Goal: Transaction & Acquisition: Subscribe to service/newsletter

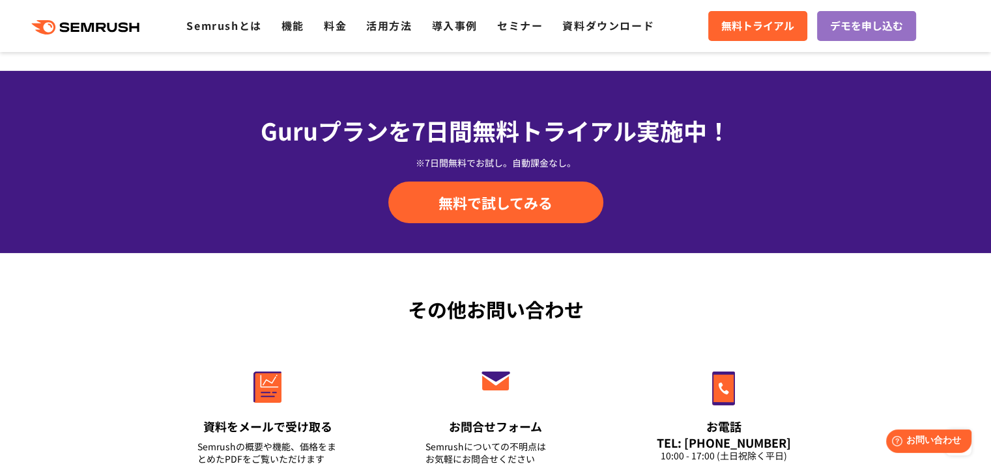
scroll to position [4674, 0]
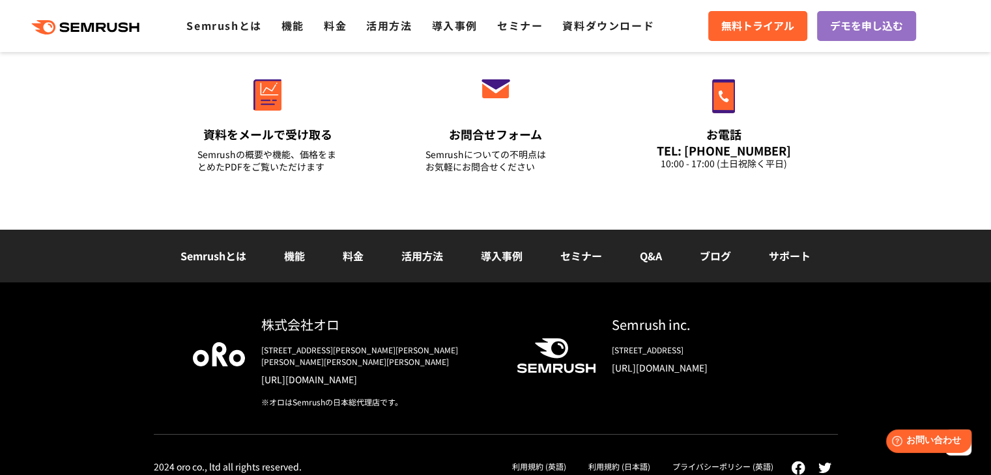
click at [356, 245] on div "Semrushとは 機能 料金 活用方法 導入事例 セミナー Q&A ブログ サポート" at bounding box center [495, 256] width 991 height 53
click at [350, 255] on link "料金" at bounding box center [353, 256] width 21 height 16
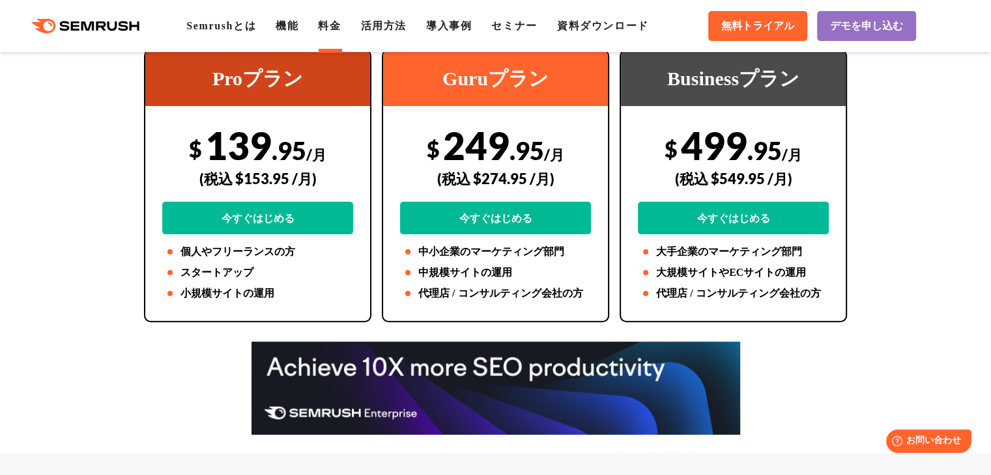
scroll to position [275, 0]
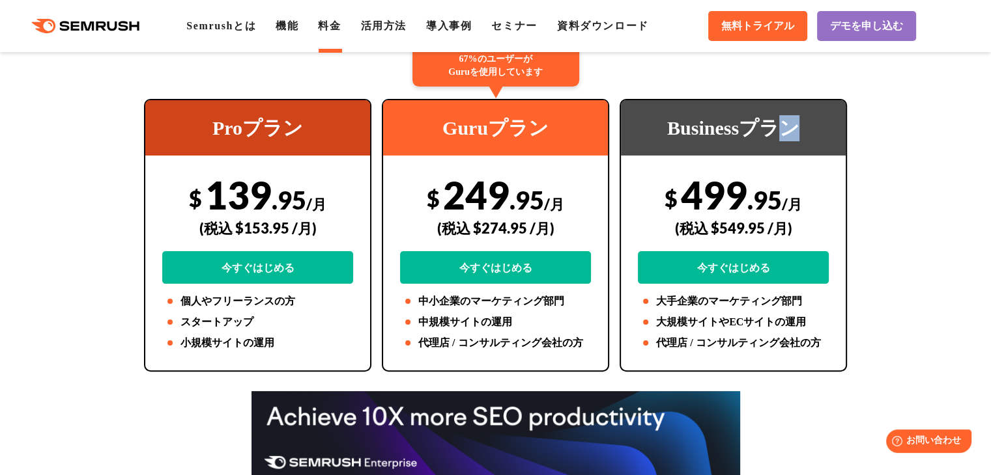
drag, startPoint x: 780, startPoint y: 104, endPoint x: 840, endPoint y: 144, distance: 71.9
click at [840, 144] on div "Businessプラン" at bounding box center [733, 127] width 225 height 55
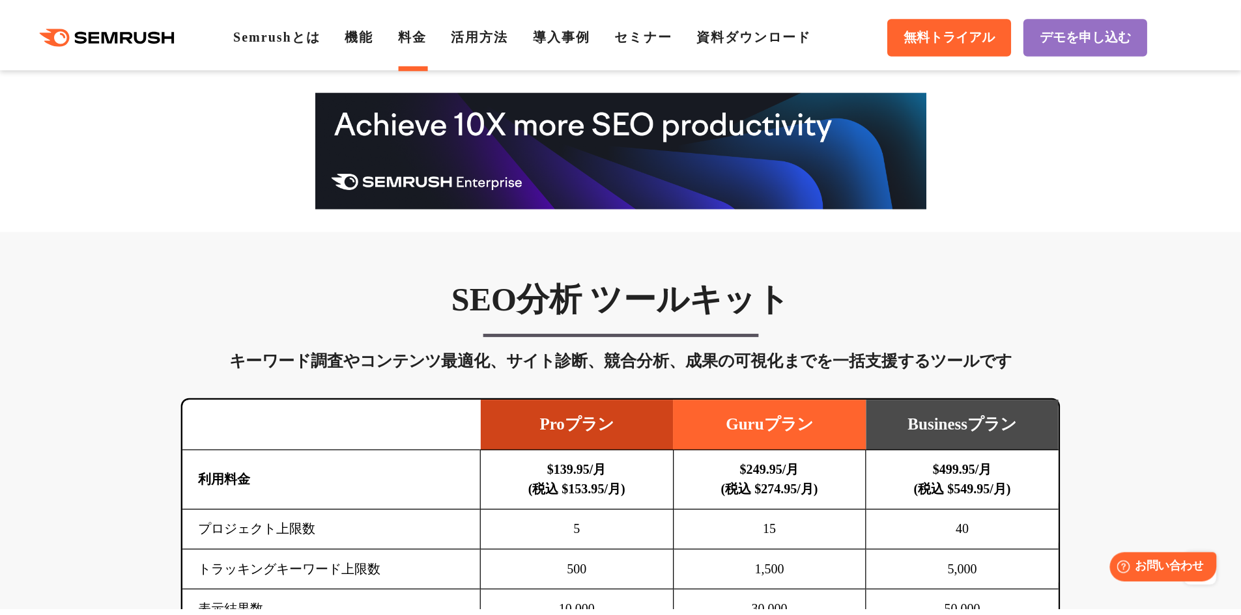
scroll to position [597, 0]
